Goal: Information Seeking & Learning: Understand process/instructions

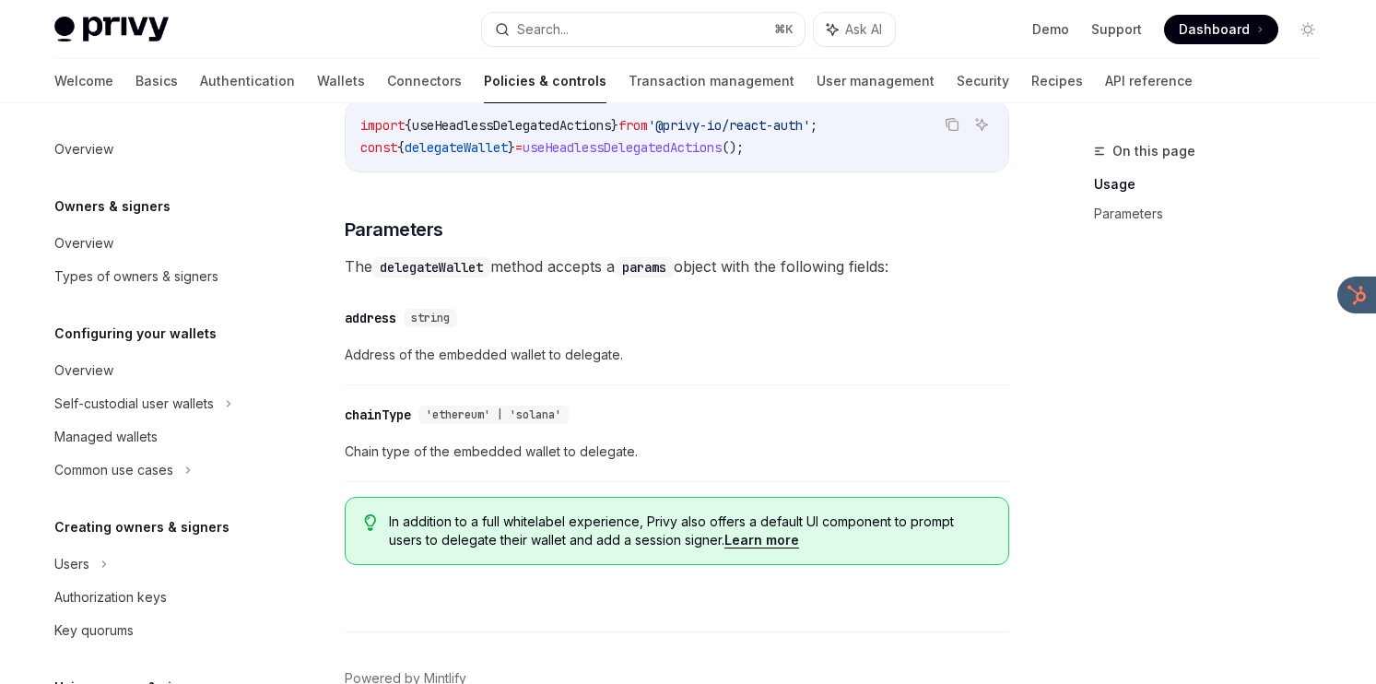
scroll to position [479, 0]
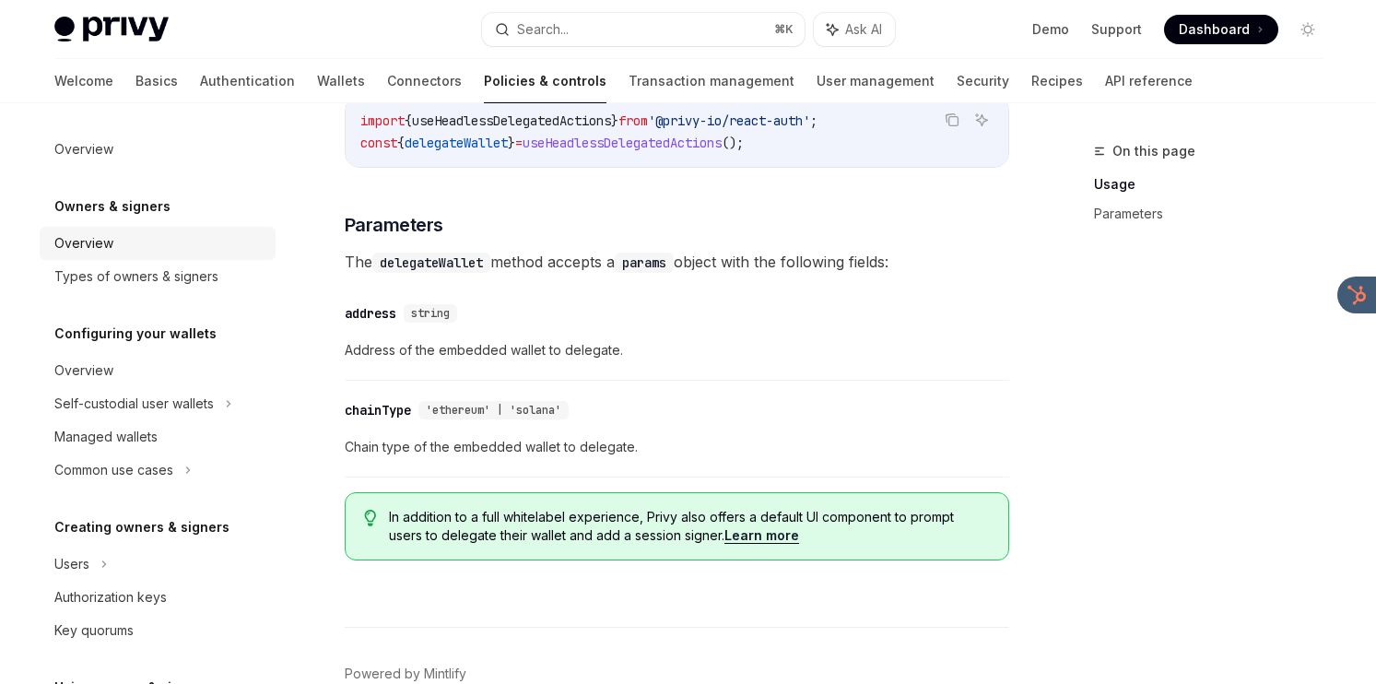
click at [206, 245] on div "Overview" at bounding box center [159, 243] width 210 height 22
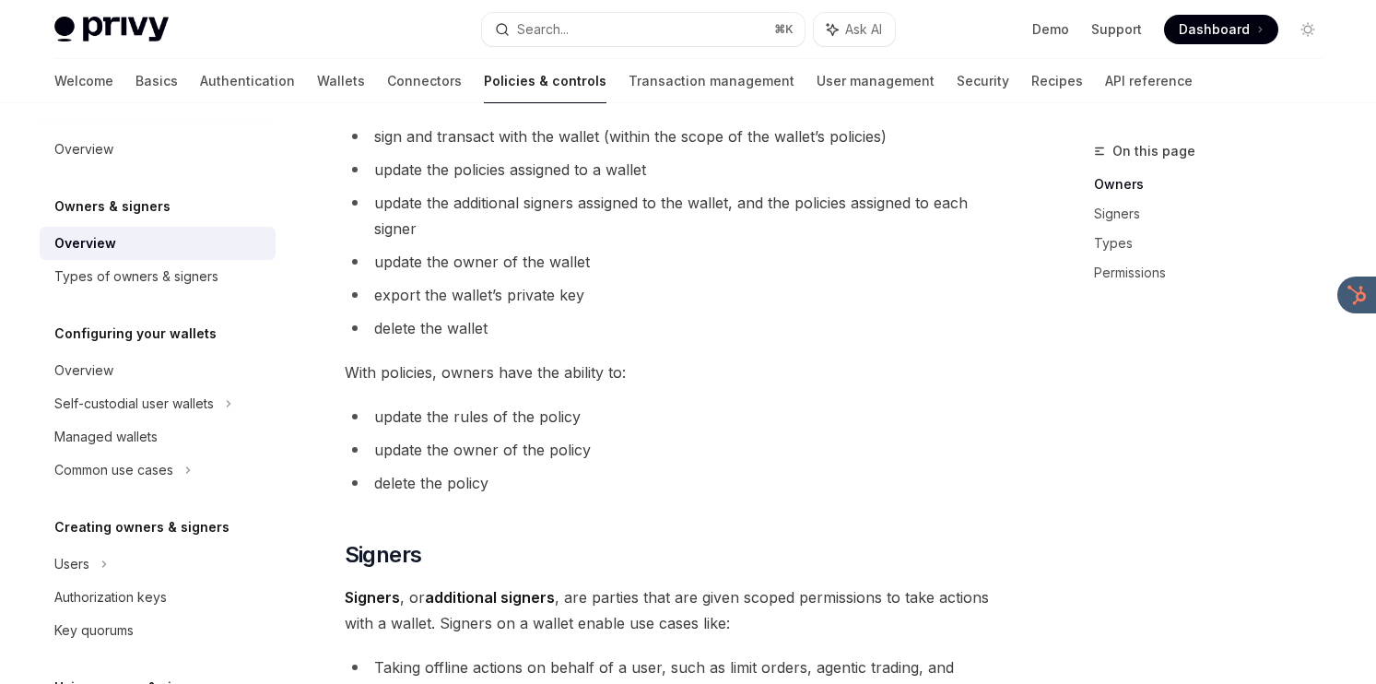
type textarea "*"
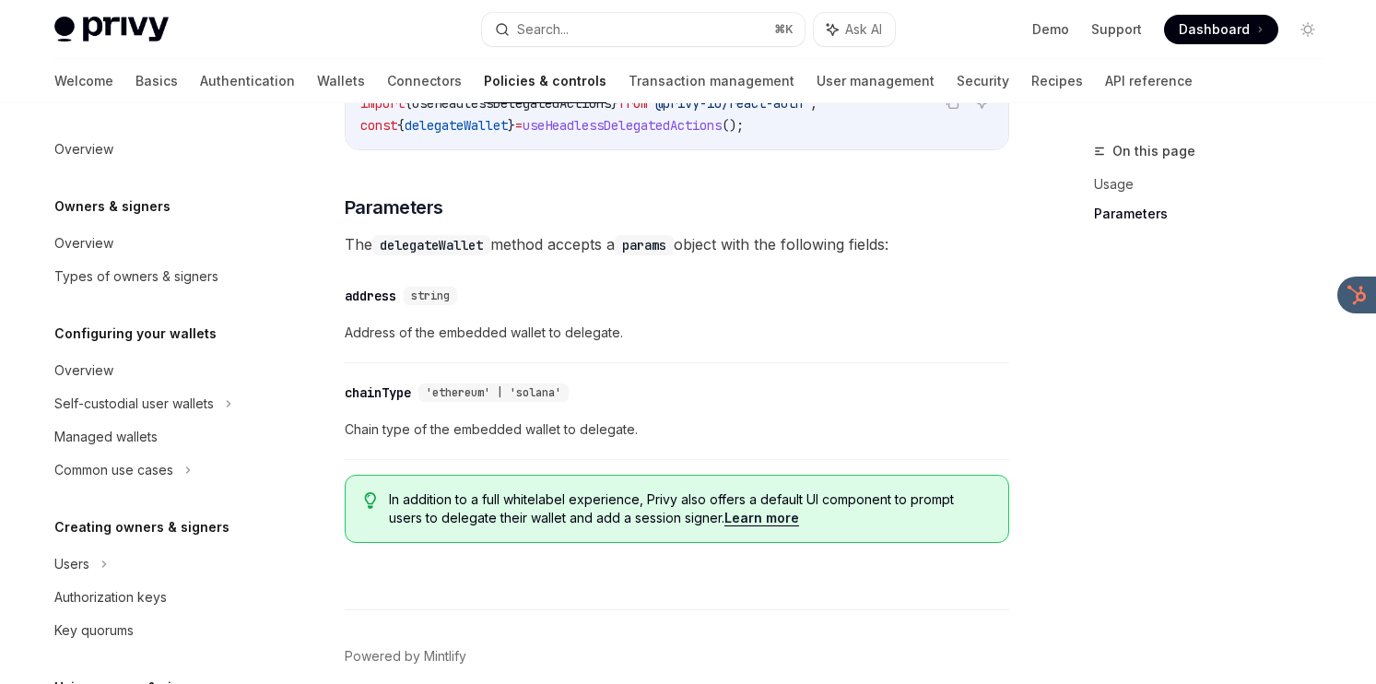
scroll to position [479, 0]
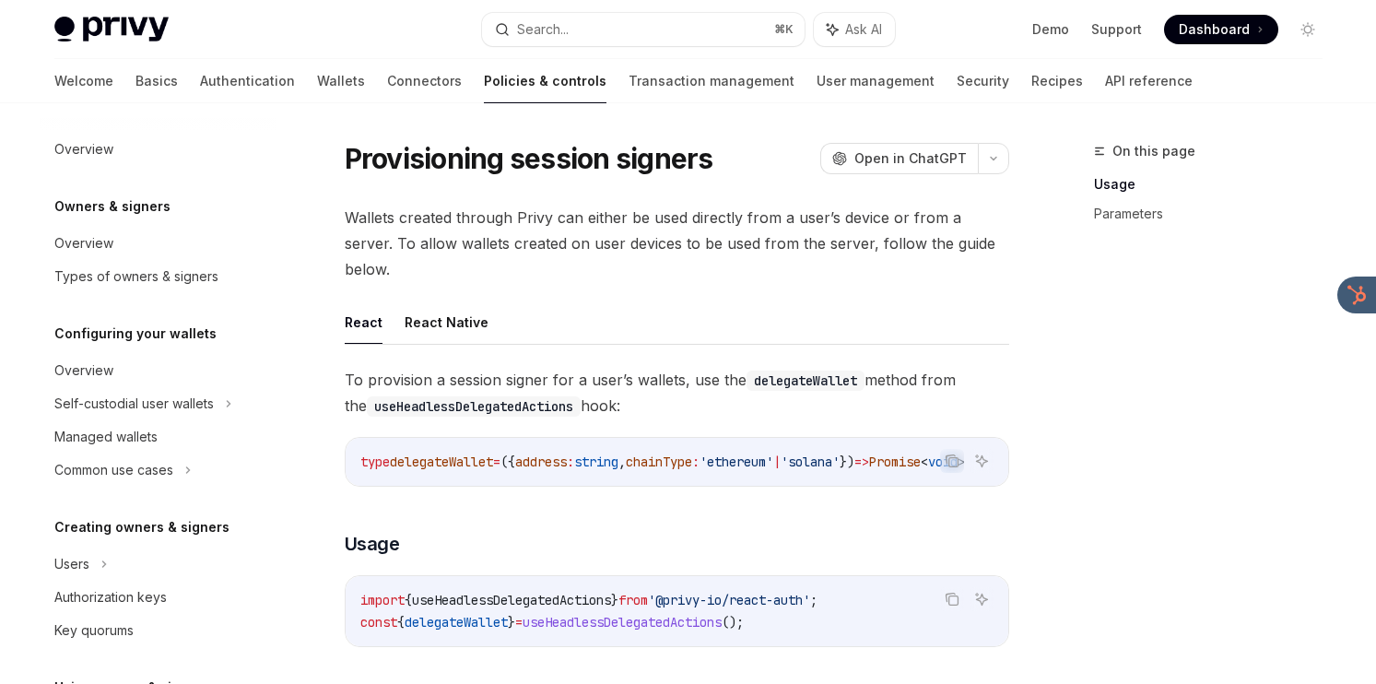
drag, startPoint x: 698, startPoint y: 384, endPoint x: 698, endPoint y: 324, distance: 59.9
click at [698, 324] on div "React React Native To provision a session signer for a user’s wallets, use the …" at bounding box center [677, 677] width 664 height 754
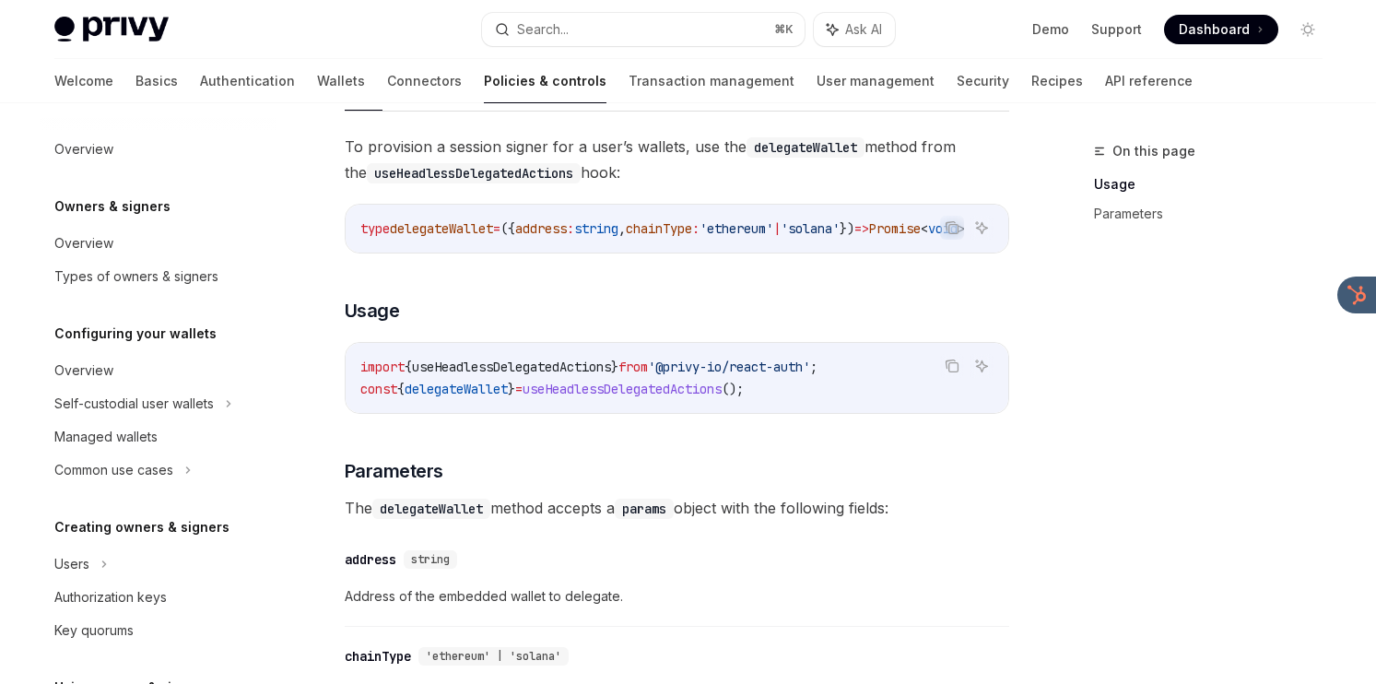
scroll to position [250, 0]
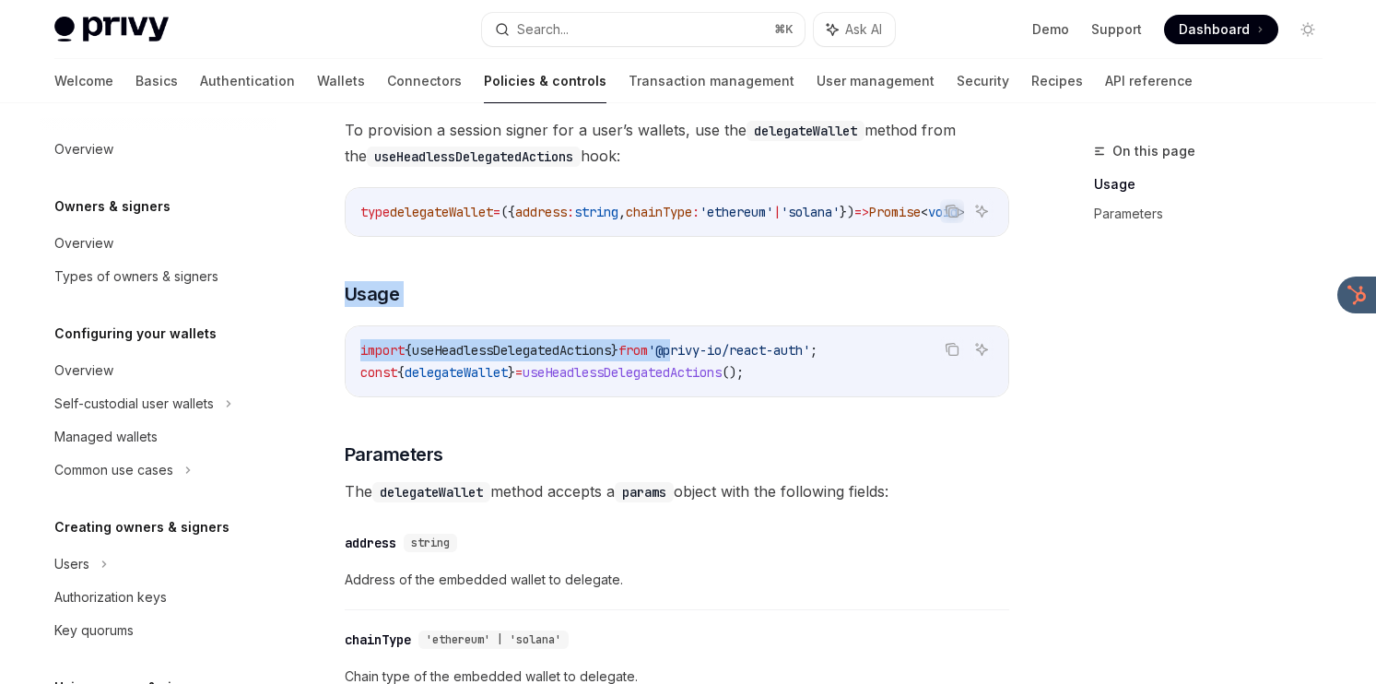
drag, startPoint x: 698, startPoint y: 324, endPoint x: 698, endPoint y: 245, distance: 79.2
click at [698, 245] on div "To provision a session signer for a user’s wallets, use the delegateWallet meth…" at bounding box center [677, 460] width 664 height 687
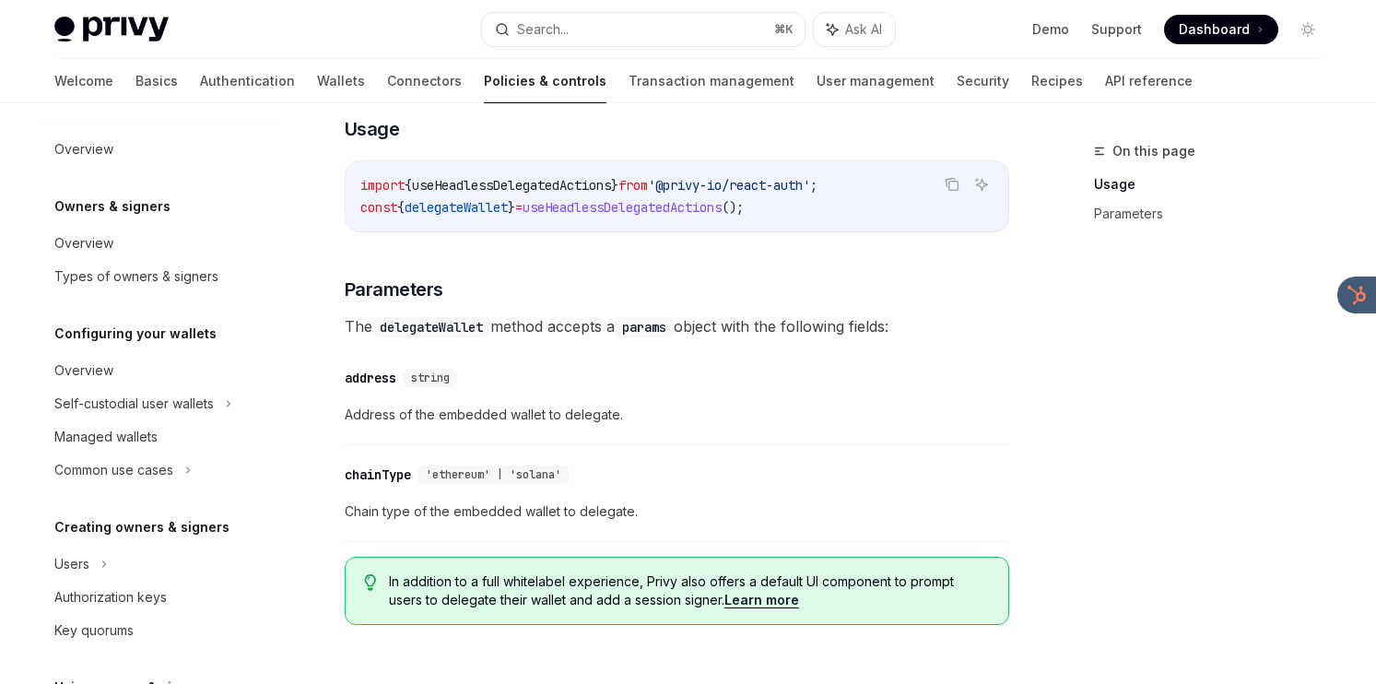
scroll to position [409, 0]
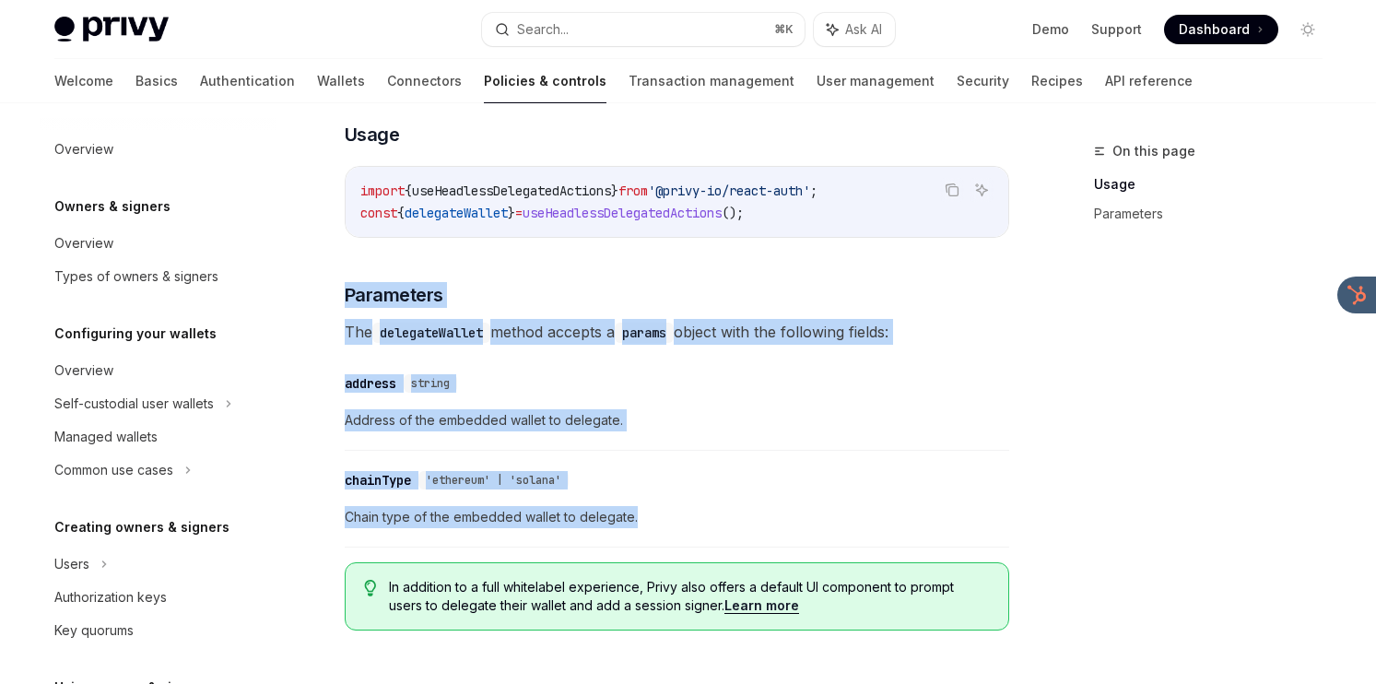
drag, startPoint x: 698, startPoint y: 246, endPoint x: 659, endPoint y: 507, distance: 263.8
click at [659, 507] on div "To provision a session signer for a user’s wallets, use the delegateWallet meth…" at bounding box center [677, 301] width 664 height 687
click at [659, 507] on span "Chain type of the embedded wallet to delegate." at bounding box center [677, 517] width 664 height 22
drag, startPoint x: 659, startPoint y: 507, endPoint x: 632, endPoint y: 257, distance: 251.2
click at [632, 257] on div "To provision a session signer for a user’s wallets, use the delegateWallet meth…" at bounding box center [677, 301] width 664 height 687
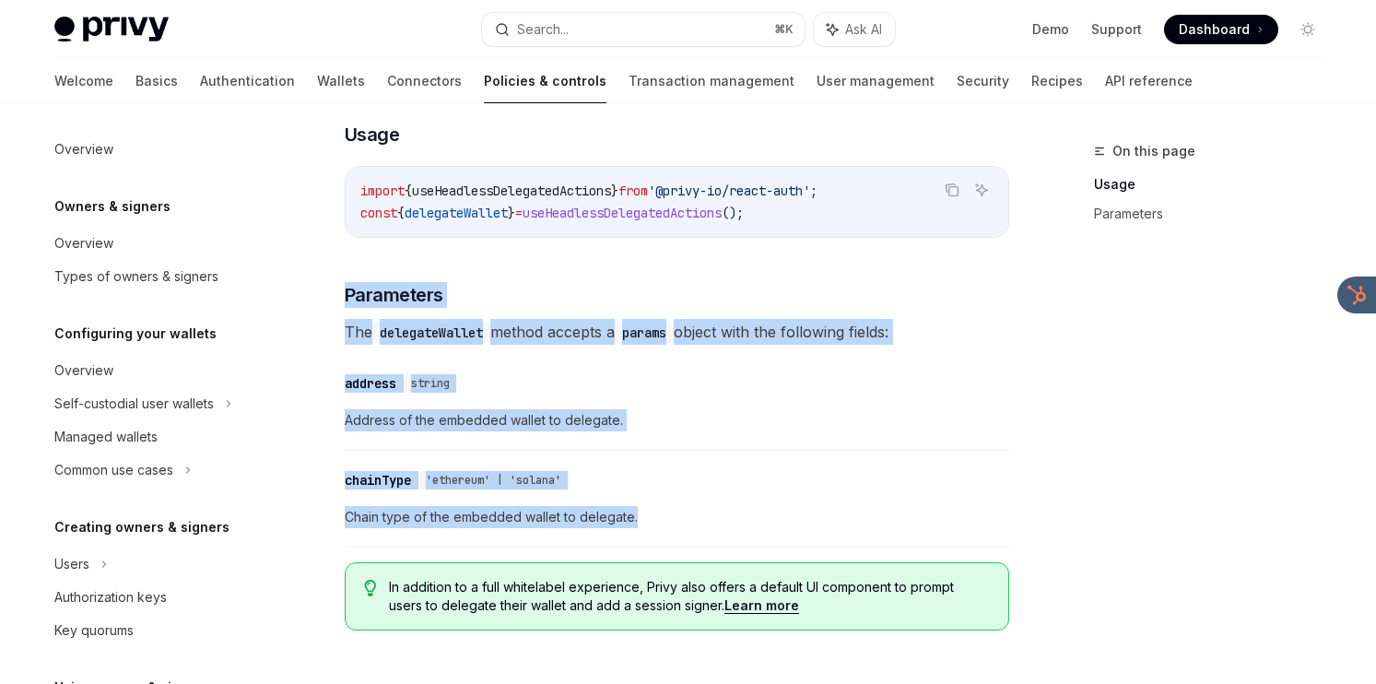
click at [632, 257] on div "To provision a session signer for a user’s wallets, use the delegateWallet meth…" at bounding box center [677, 301] width 664 height 687
